Goal: Task Accomplishment & Management: Use online tool/utility

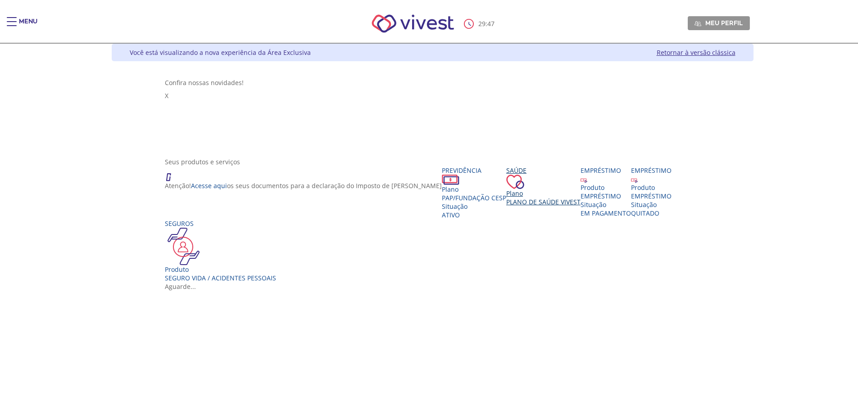
click at [506, 198] on span "Plano de Saúde VIVEST" at bounding box center [543, 202] width 74 height 9
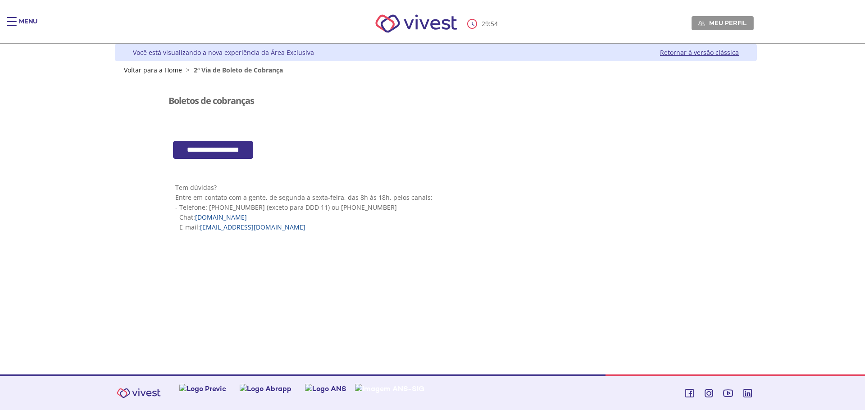
click at [225, 162] on div "Z7_I2KE1AG0LGP1E06EUMQNLM20H2 Visualizador do Conteúdo da Web Menu de ação do c…" at bounding box center [436, 168] width 540 height 189
click at [227, 149] on input "**********" at bounding box center [213, 150] width 80 height 18
